Goal: Navigation & Orientation: Find specific page/section

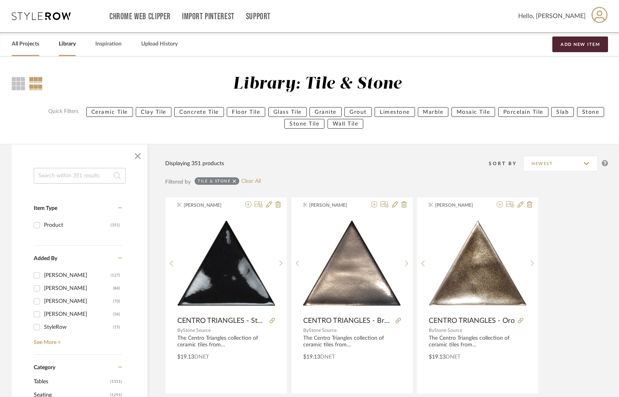
click at [24, 43] on link "All Projects" at bounding box center [25, 44] width 27 height 11
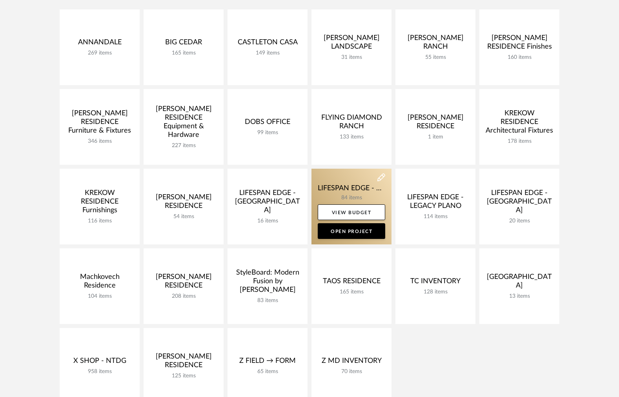
scroll to position [133, 0]
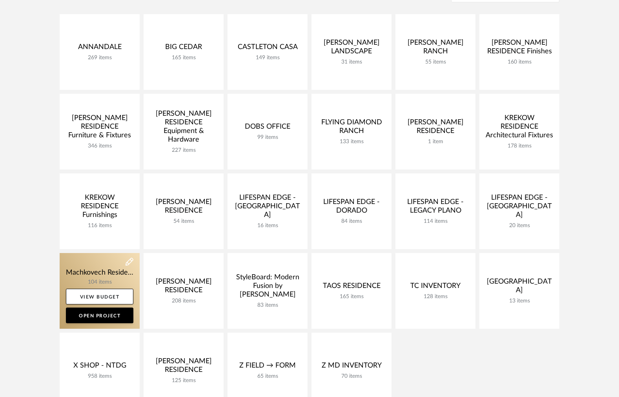
click at [89, 268] on link at bounding box center [100, 291] width 80 height 76
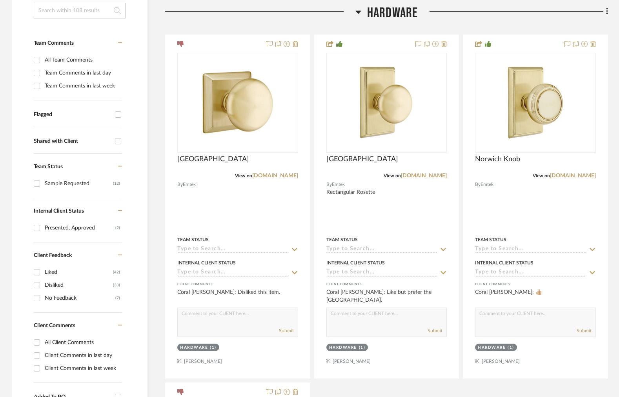
scroll to position [180, 0]
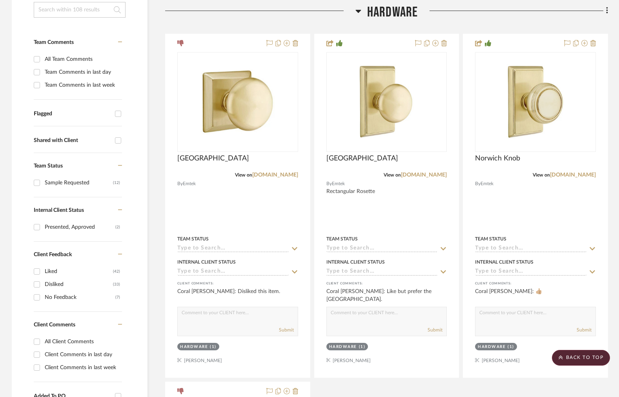
click at [64, 342] on div "All Client Comments" at bounding box center [82, 341] width 75 height 13
click at [43, 342] on input "All Client Comments" at bounding box center [37, 341] width 13 height 13
checkbox input "true"
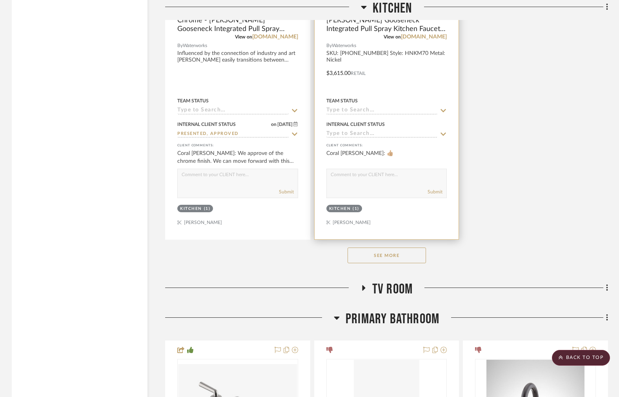
scroll to position [2494, 0]
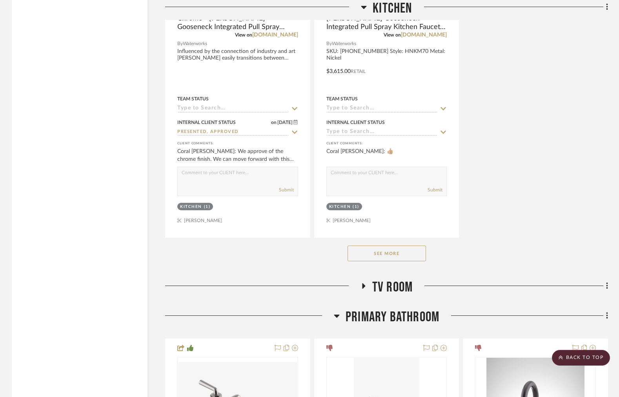
click at [401, 246] on button "See More" at bounding box center [387, 254] width 78 height 16
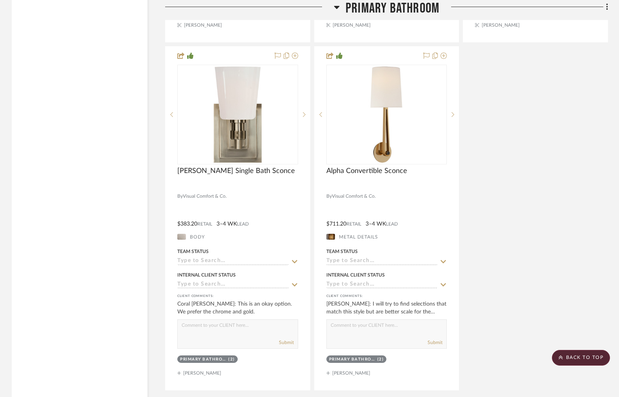
scroll to position [5961, 0]
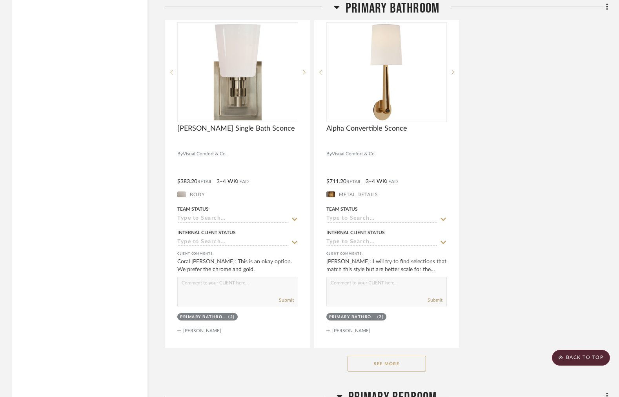
click at [403, 356] on button "See More" at bounding box center [387, 364] width 78 height 16
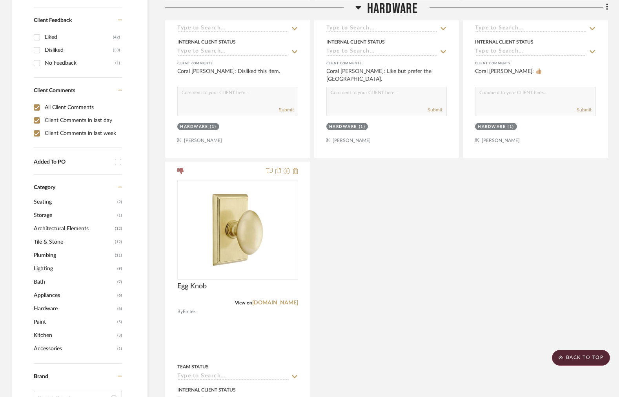
scroll to position [0, 0]
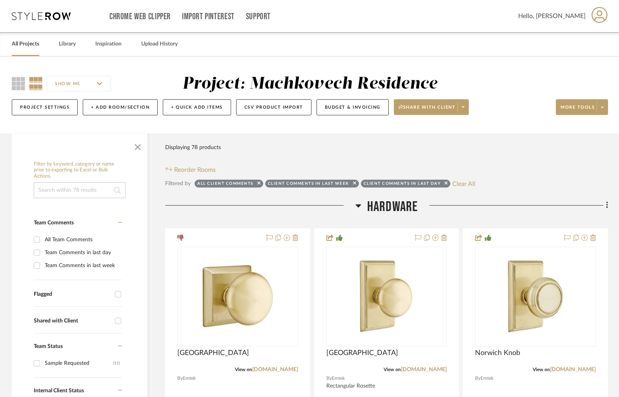
click at [35, 39] on link "All Projects" at bounding box center [25, 44] width 27 height 11
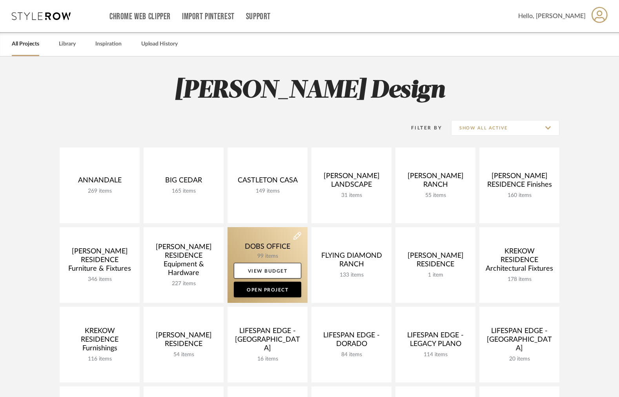
click at [274, 248] on link at bounding box center [268, 265] width 80 height 76
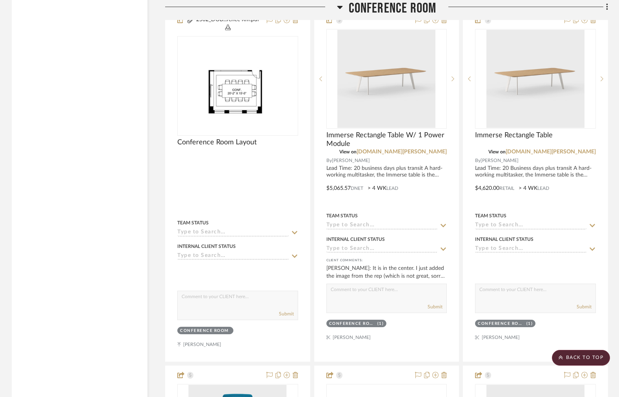
scroll to position [1667, 0]
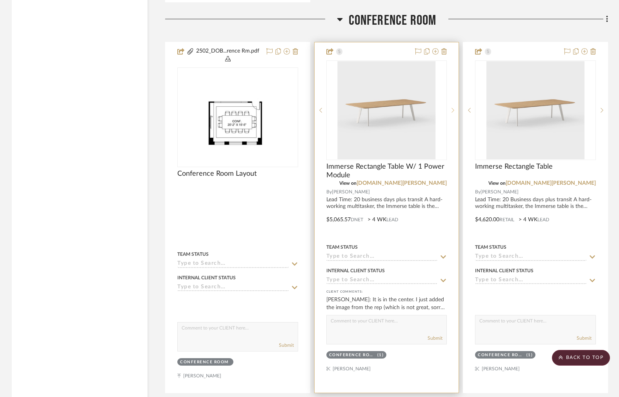
click at [450, 107] on sr-next-btn at bounding box center [453, 109] width 12 height 5
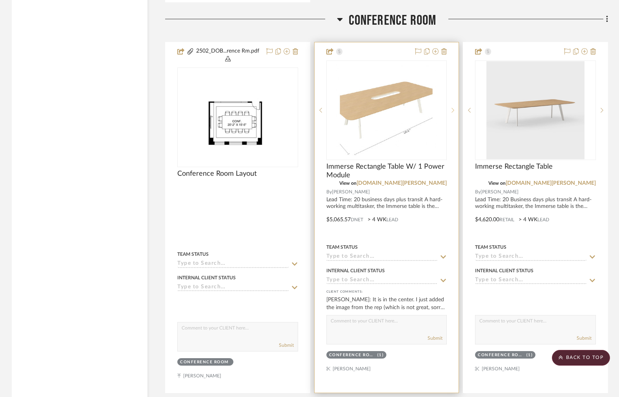
click at [452, 107] on icon at bounding box center [453, 109] width 3 height 5
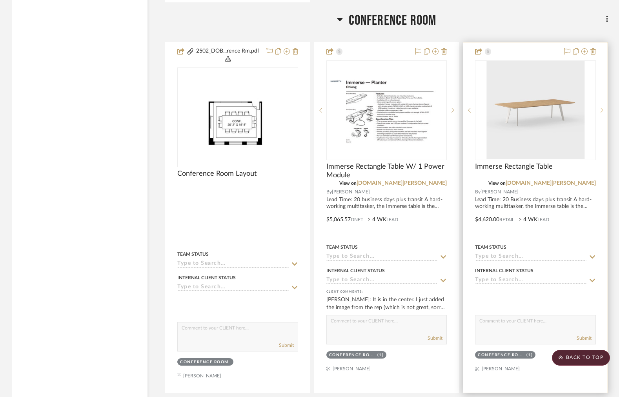
click at [601, 107] on icon at bounding box center [602, 109] width 3 height 5
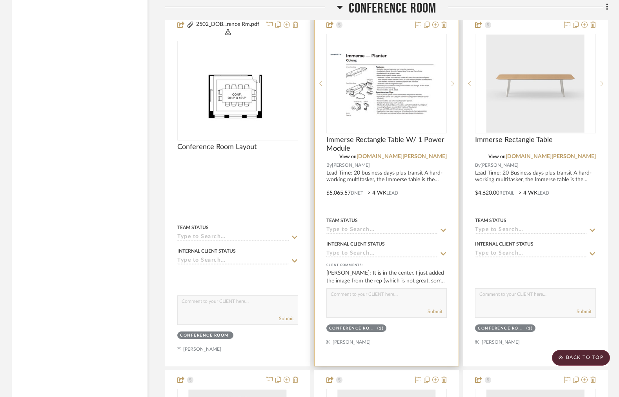
scroll to position [1693, 0]
click at [428, 192] on div at bounding box center [387, 191] width 144 height 350
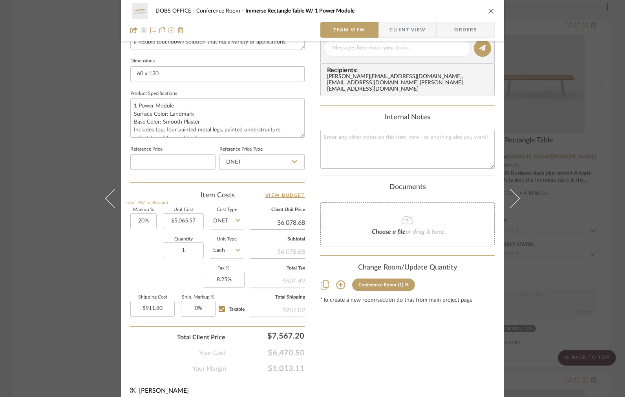
scroll to position [332, 0]
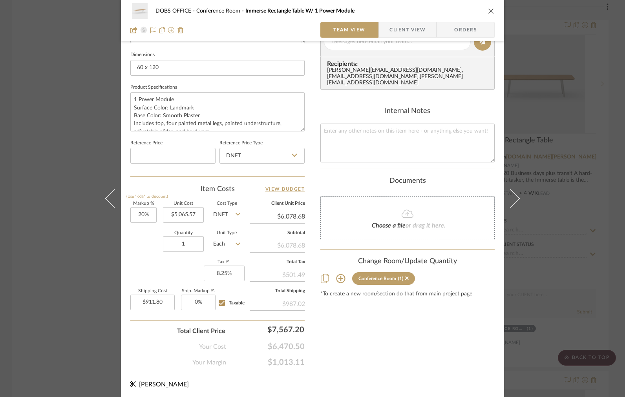
click at [488, 11] on icon "close" at bounding box center [491, 11] width 6 height 6
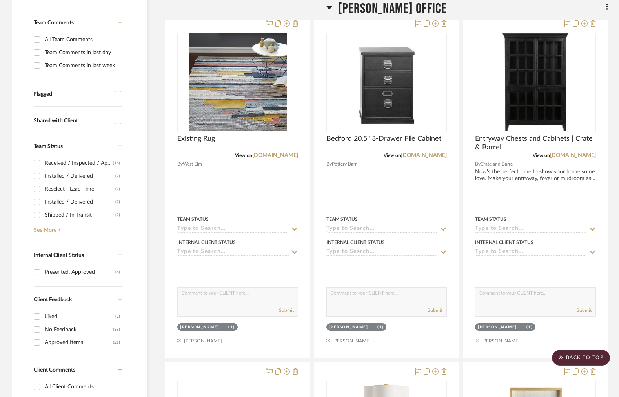
scroll to position [0, 0]
